Goal: Download file/media

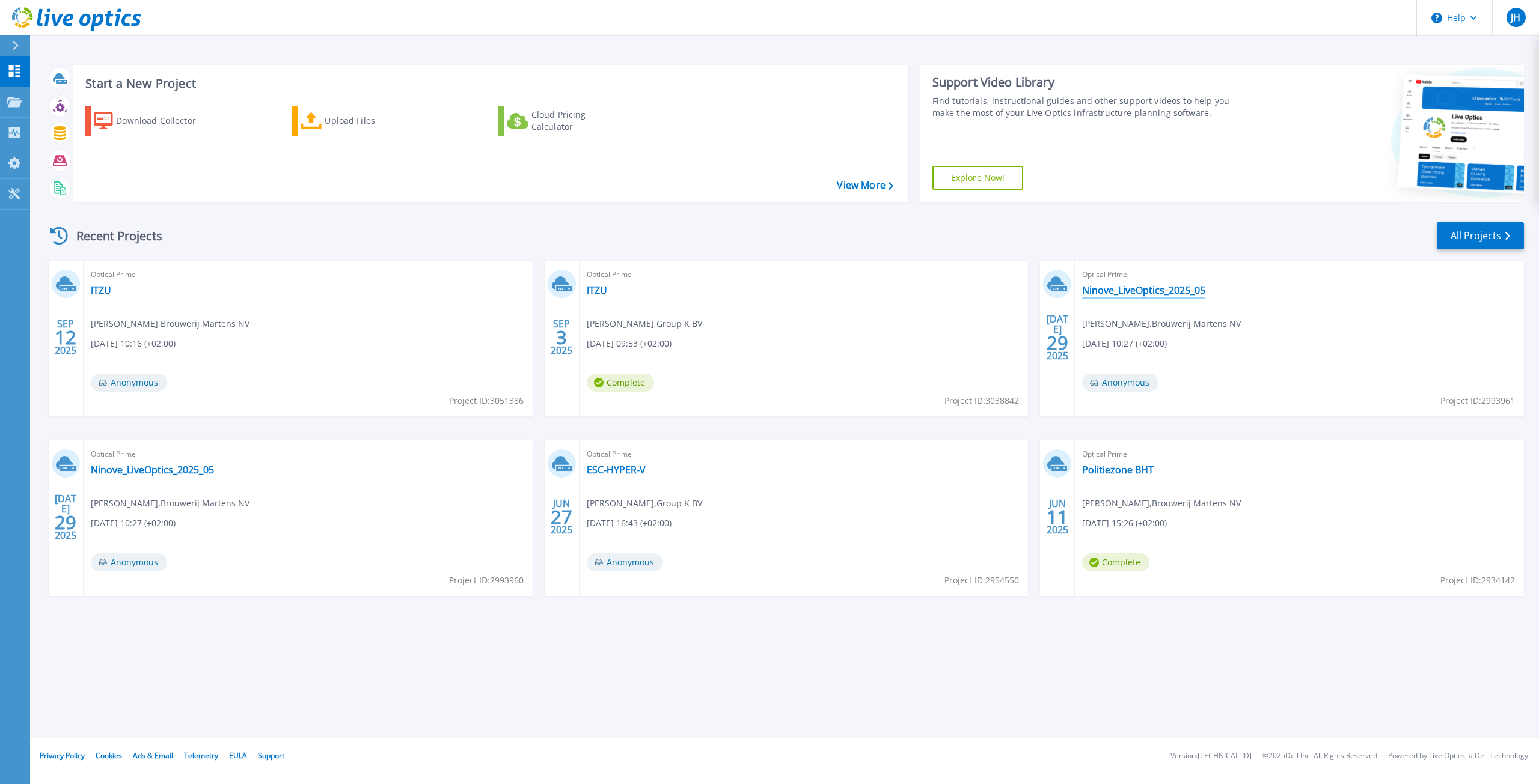
click at [1184, 286] on link "Ninove_LiveOptics_2025_05" at bounding box center [1143, 290] width 123 height 12
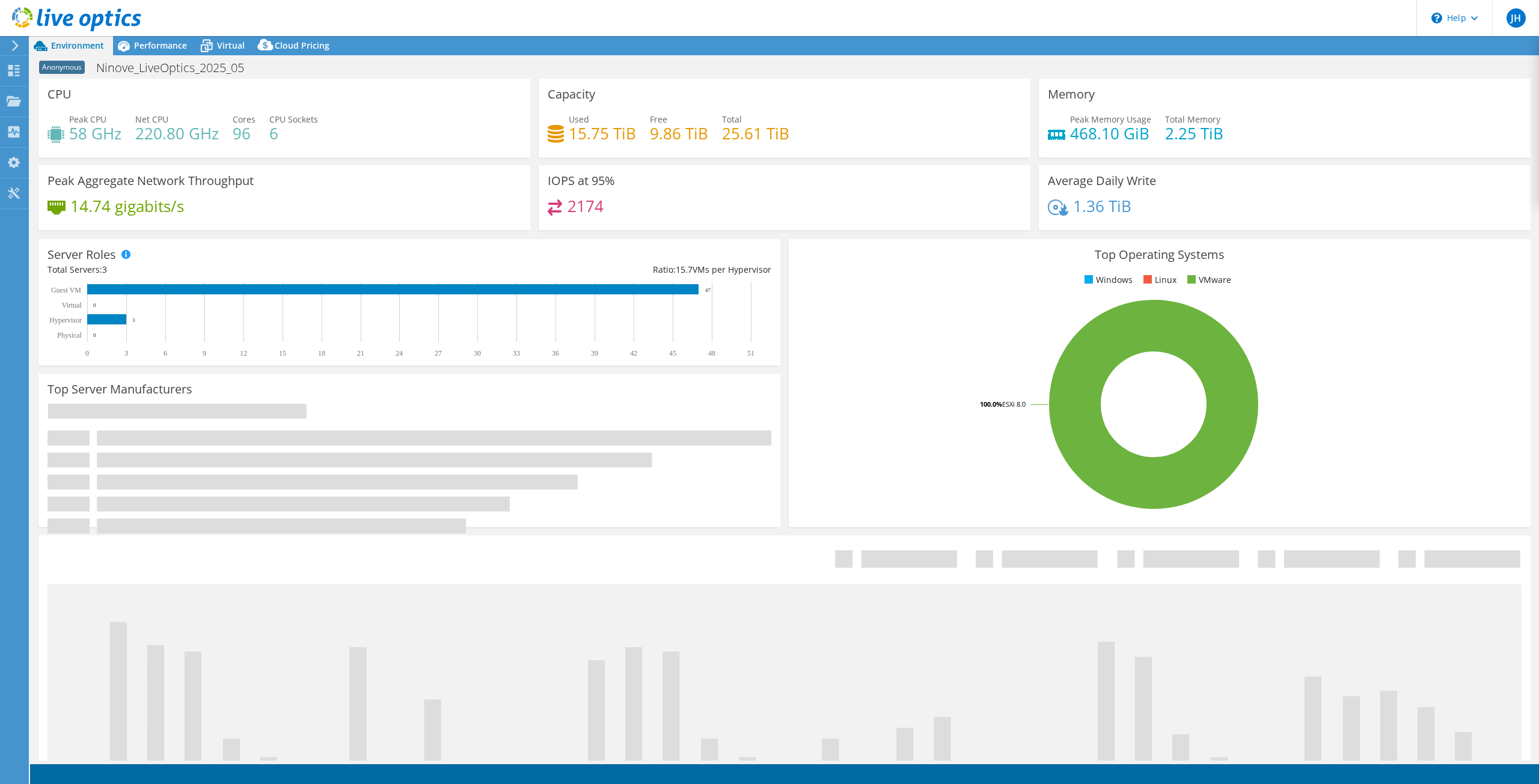
select select "USD"
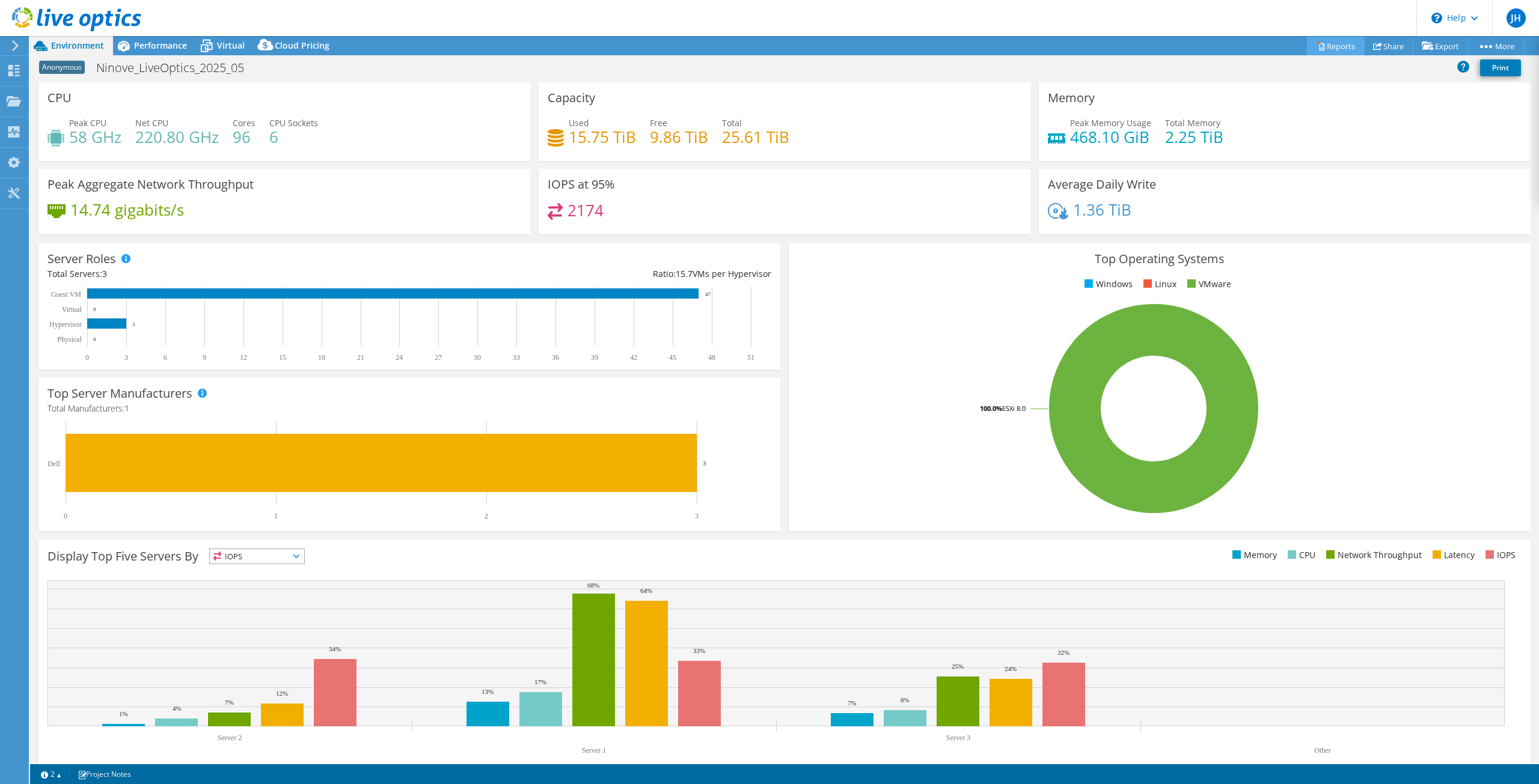
click at [1331, 41] on link "Reports" at bounding box center [1335, 46] width 58 height 19
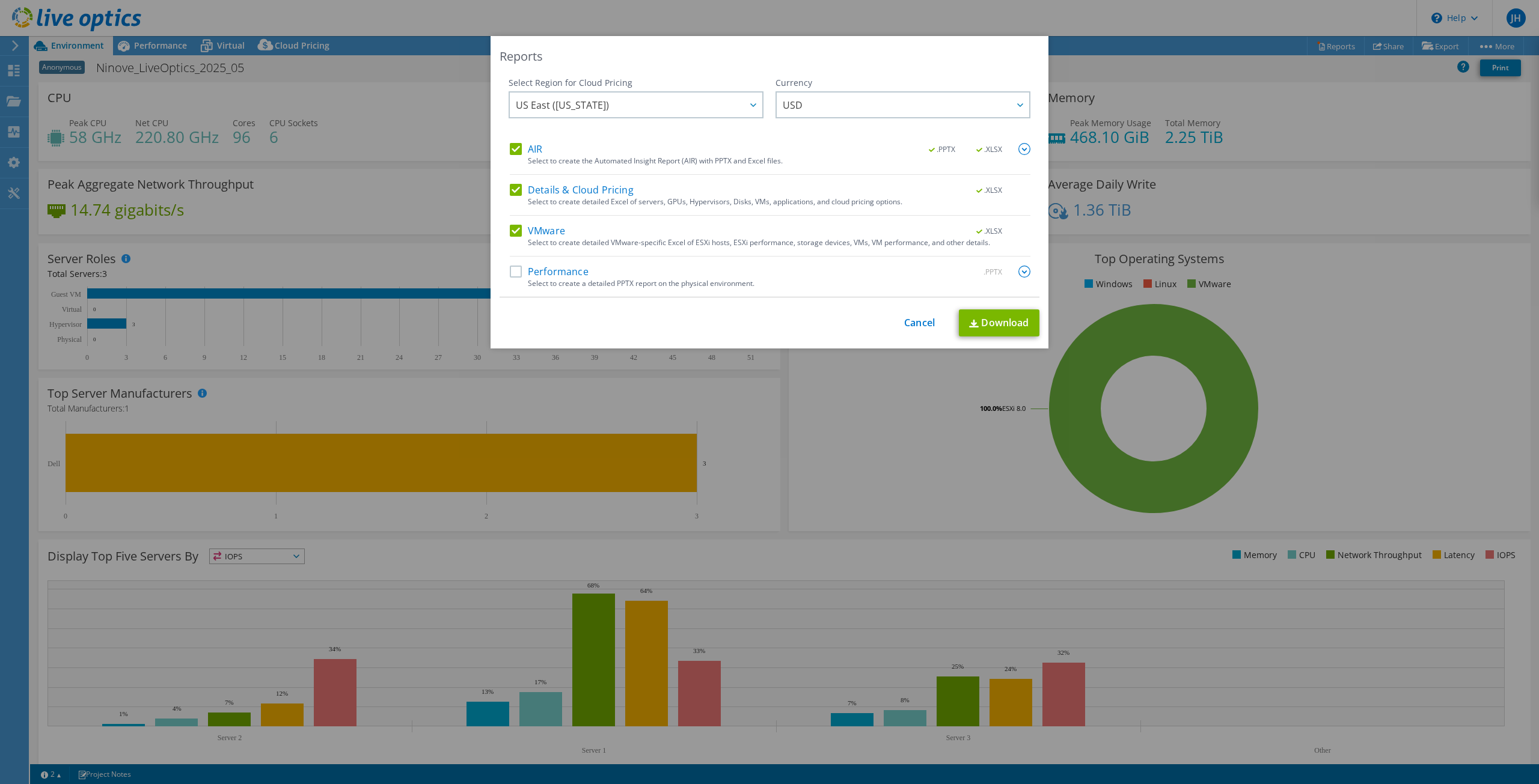
click at [552, 274] on label "Performance" at bounding box center [548, 271] width 78 height 12
click at [0, 0] on input "Performance" at bounding box center [0, 0] width 0 height 0
click at [978, 326] on link "Download" at bounding box center [998, 323] width 80 height 27
click at [905, 328] on link "Cancel" at bounding box center [919, 322] width 31 height 12
